Goal: Task Accomplishment & Management: Use online tool/utility

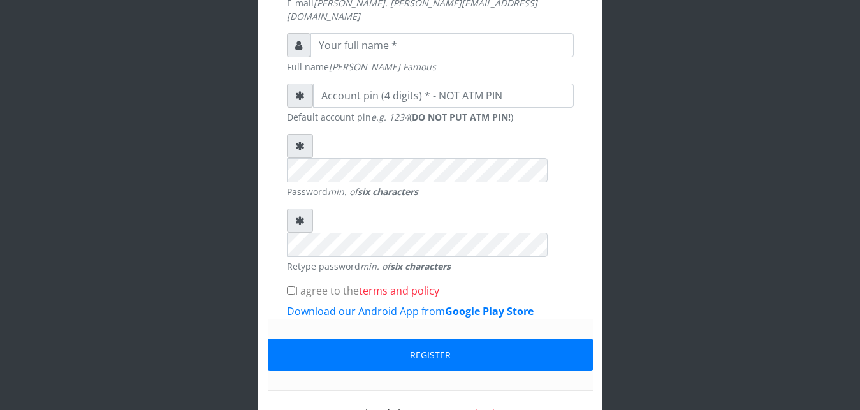
scroll to position [407, 0]
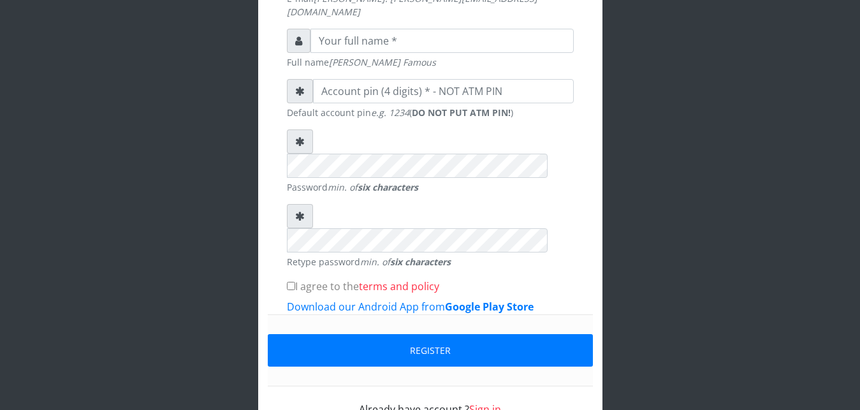
click at [482, 402] on link "Sign in" at bounding box center [485, 409] width 32 height 14
click at [481, 402] on link "Sign in" at bounding box center [485, 409] width 32 height 14
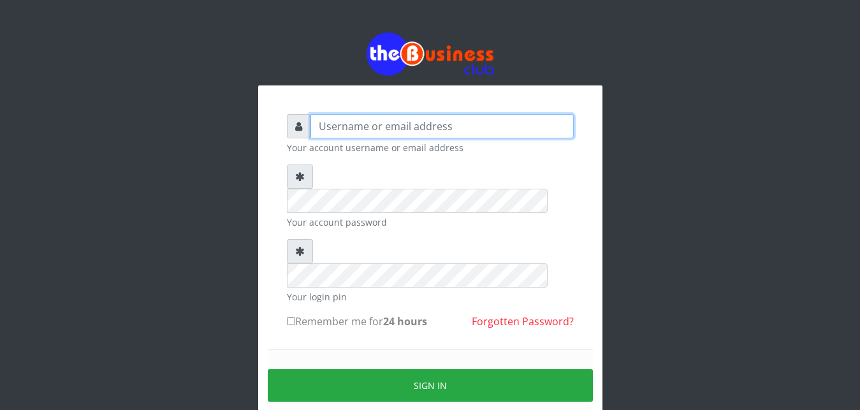
click at [427, 123] on input "text" at bounding box center [441, 126] width 263 height 24
type input "Ifytex"
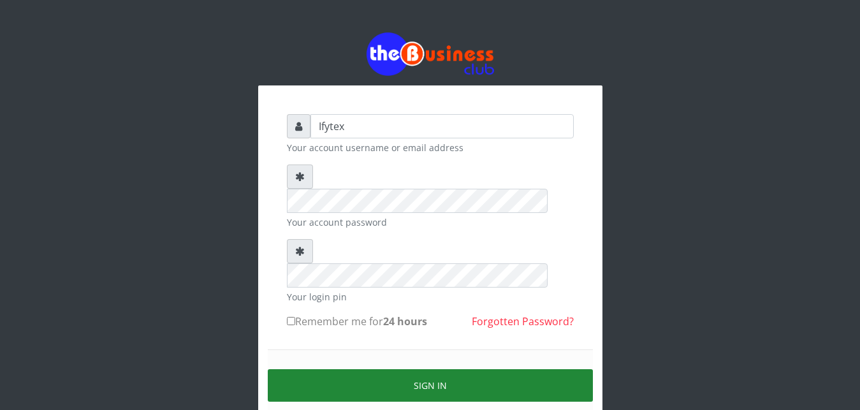
click at [353, 369] on button "Sign in" at bounding box center [430, 385] width 325 height 33
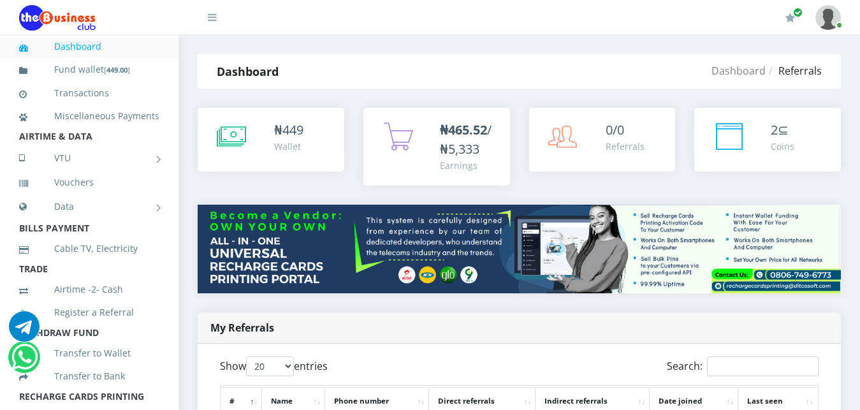
scroll to position [226, 0]
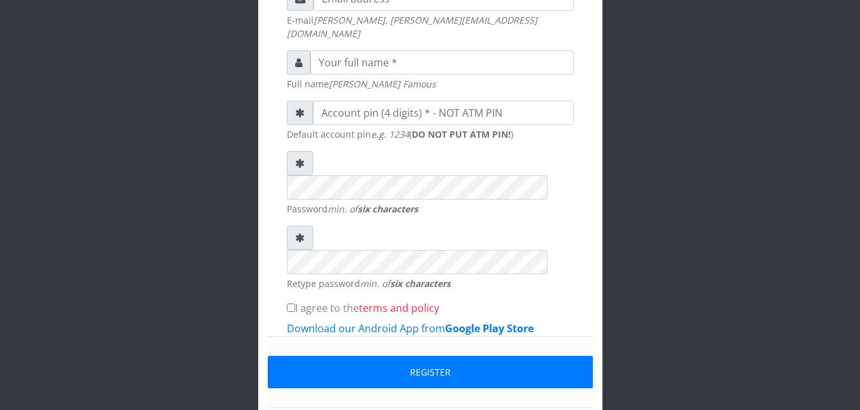
scroll to position [407, 0]
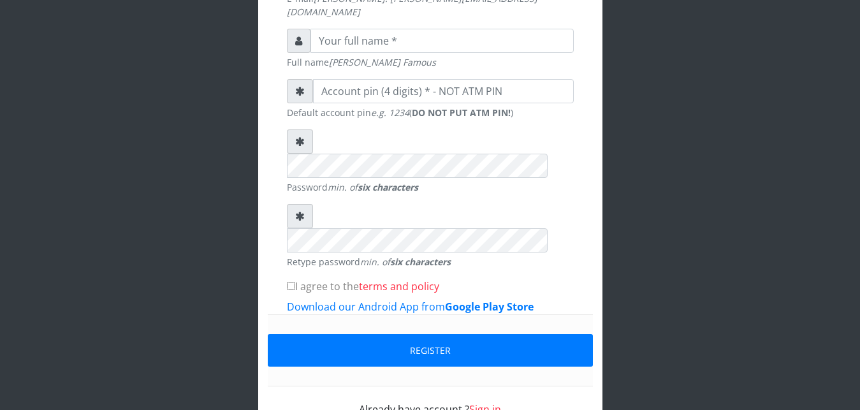
click at [474, 402] on link "Sign in" at bounding box center [485, 409] width 32 height 14
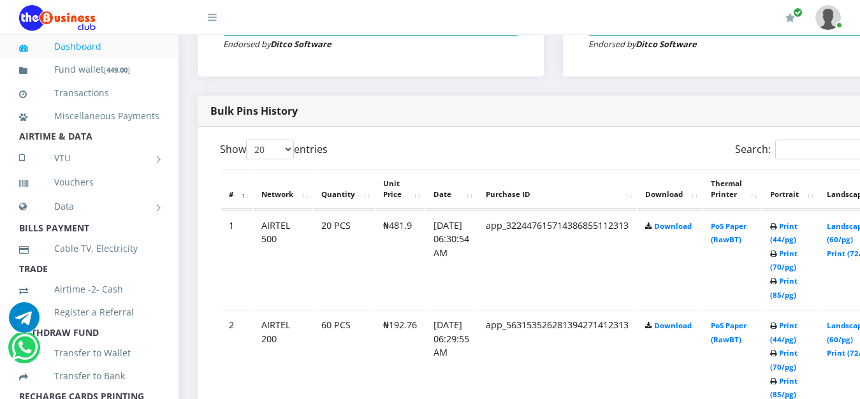
scroll to position [650, 0]
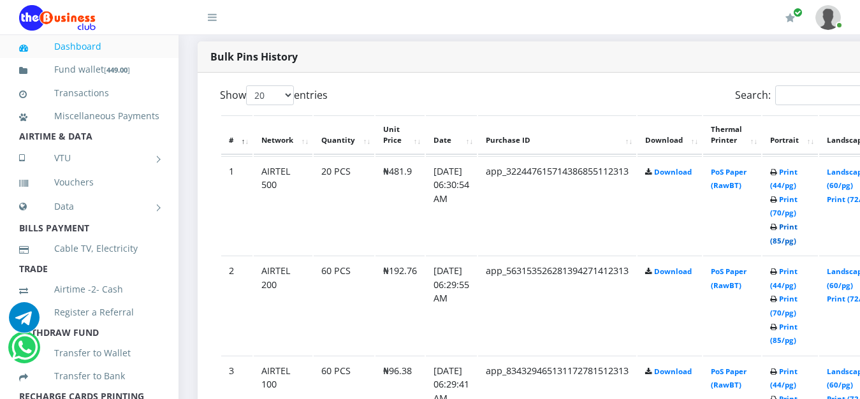
click at [797, 222] on link "Print (85/pg)" at bounding box center [783, 234] width 27 height 24
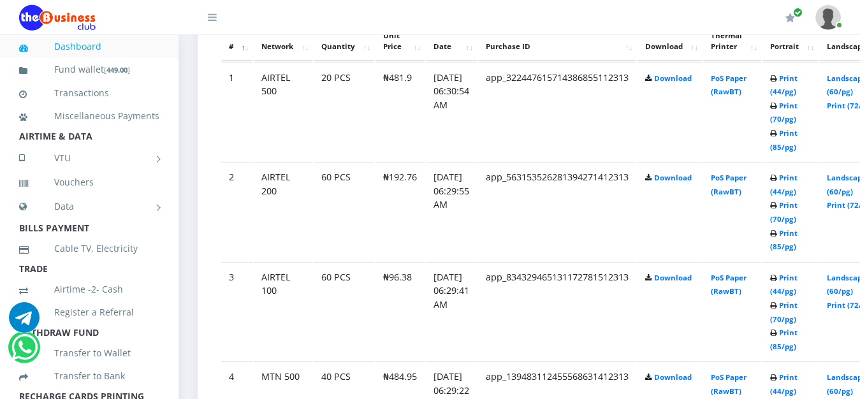
scroll to position [748, 0]
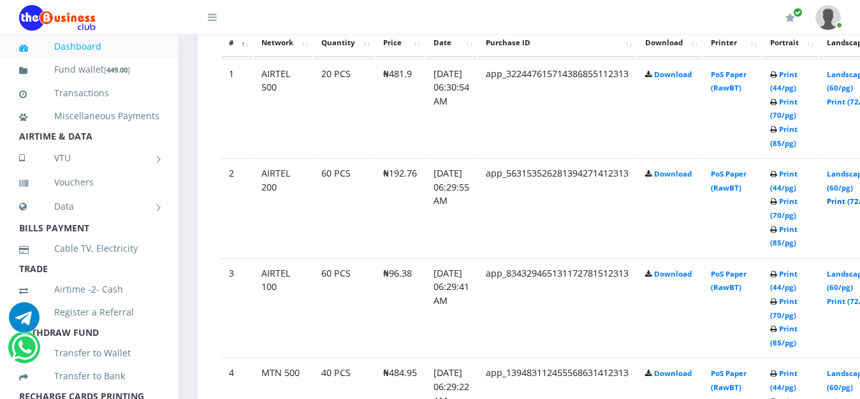
click at [850, 196] on link "Print (72/pg)" at bounding box center [850, 201] width 47 height 10
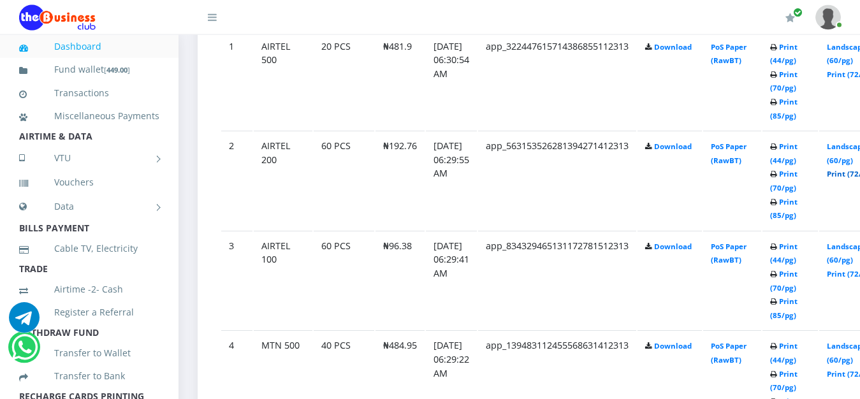
scroll to position [813, 0]
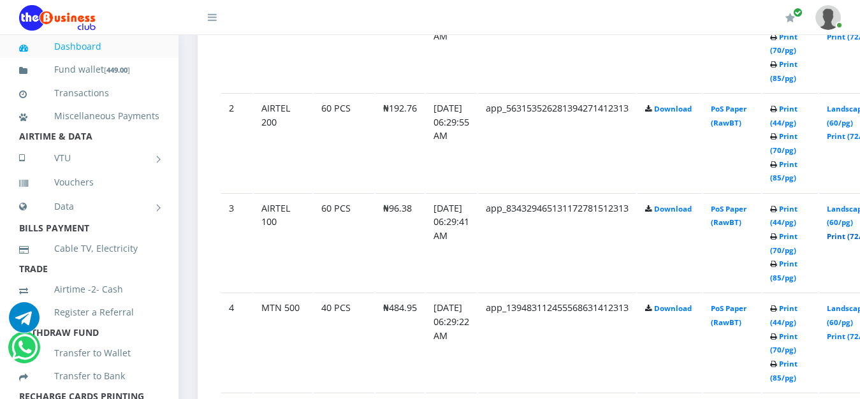
click at [854, 231] on link "Print (72/pg)" at bounding box center [850, 236] width 47 height 10
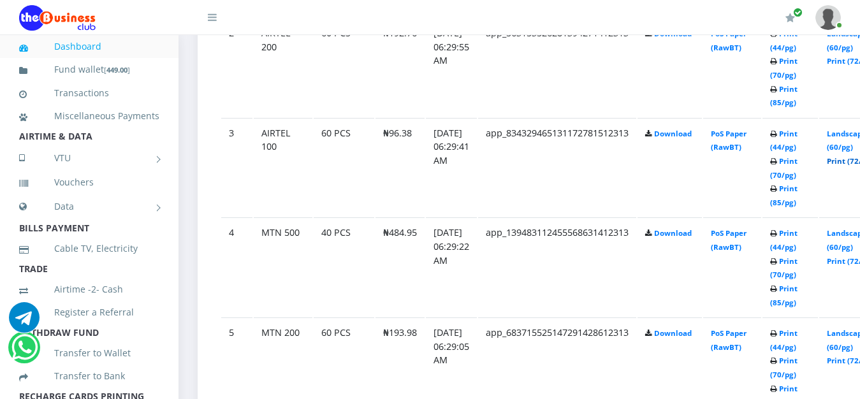
scroll to position [910, 0]
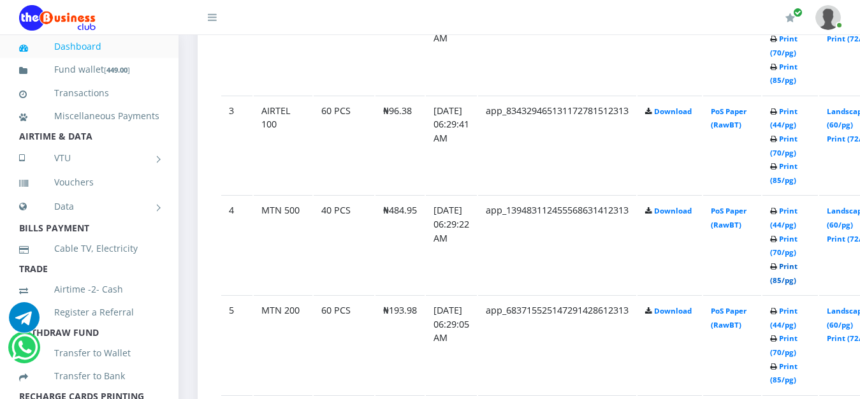
click at [797, 261] on link "Print (85/pg)" at bounding box center [783, 273] width 27 height 24
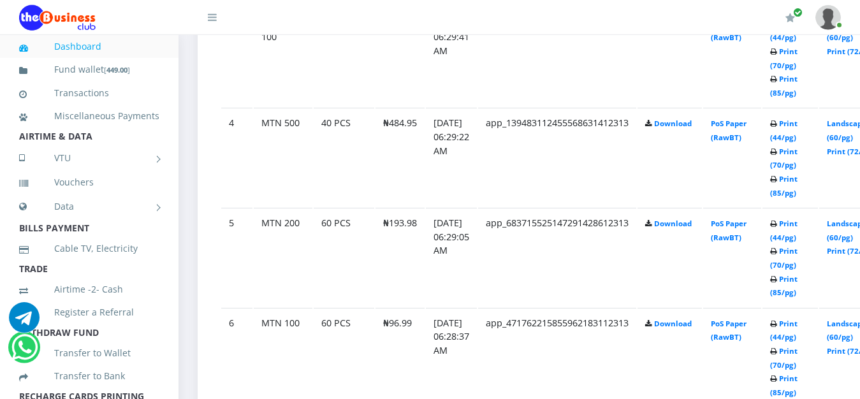
scroll to position [1008, 0]
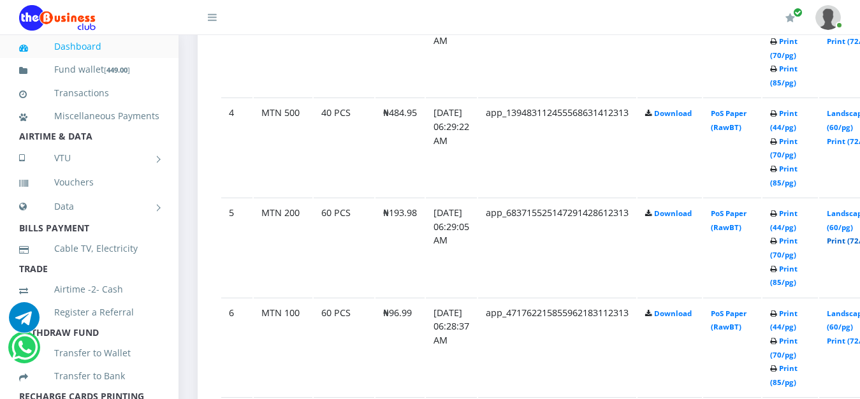
click at [854, 236] on link "Print (72/pg)" at bounding box center [850, 241] width 47 height 10
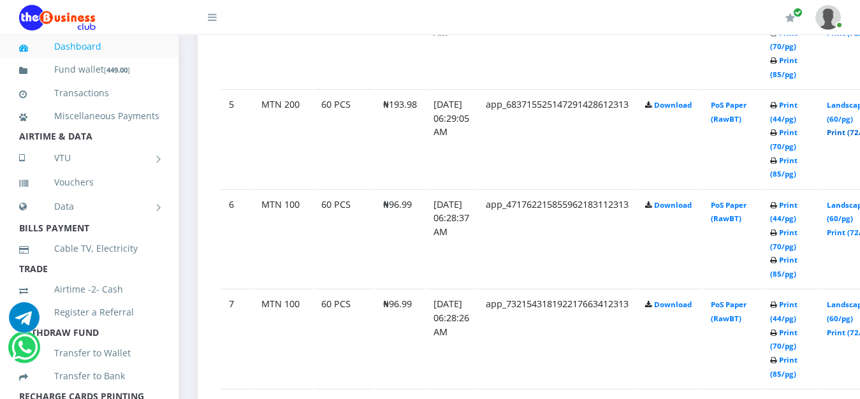
scroll to position [1138, 0]
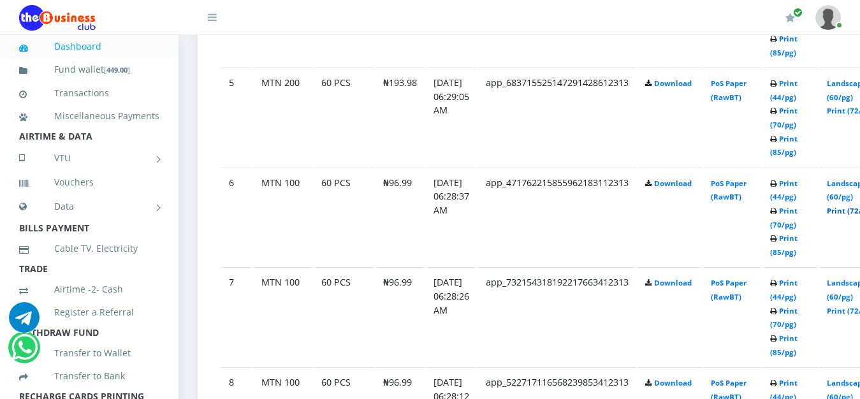
click at [852, 206] on link "Print (72/pg)" at bounding box center [850, 211] width 47 height 10
click at [851, 306] on link "Print (72/pg)" at bounding box center [850, 311] width 47 height 10
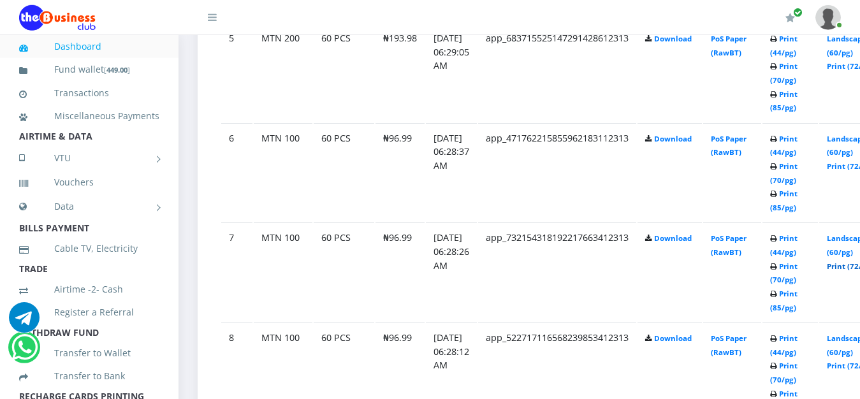
scroll to position [1203, 0]
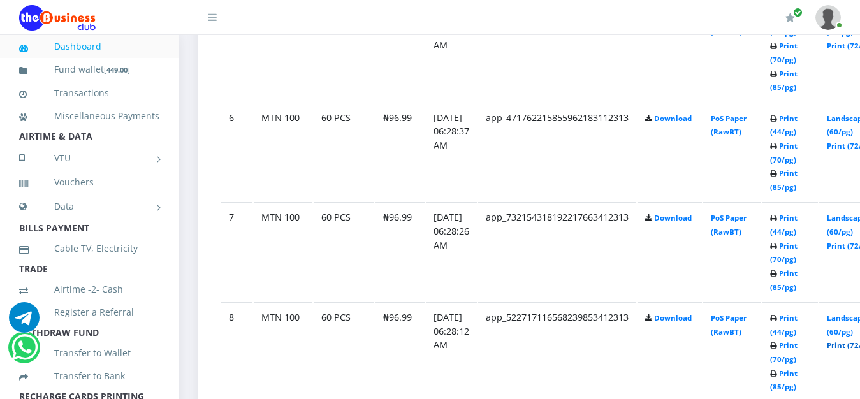
click at [850, 340] on link "Print (72/pg)" at bounding box center [850, 345] width 47 height 10
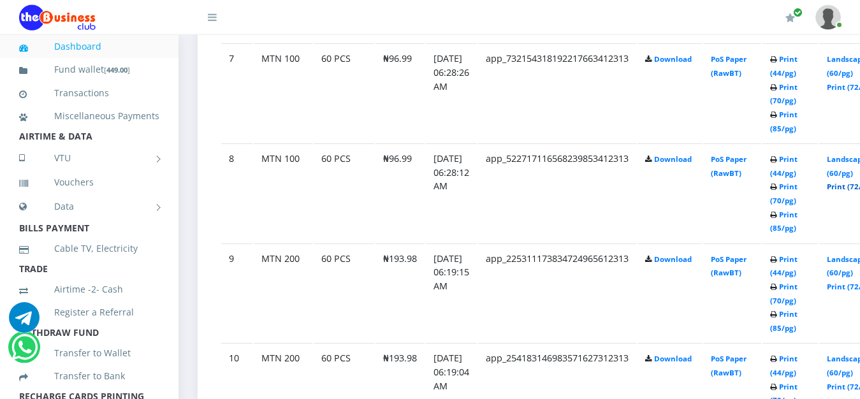
scroll to position [1365, 0]
